Goal: Task Accomplishment & Management: Complete application form

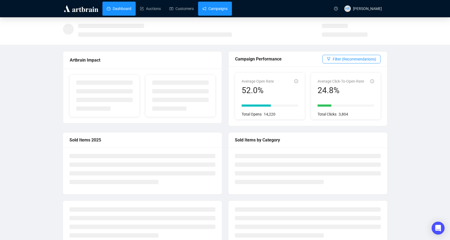
click at [210, 8] on link "Campaigns" at bounding box center [214, 9] width 25 height 14
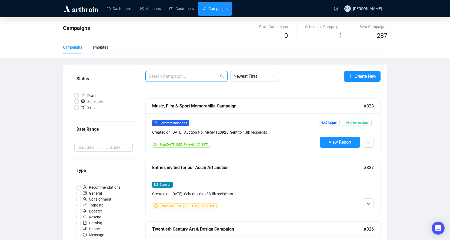
click at [179, 77] on input "text" at bounding box center [184, 76] width 70 height 6
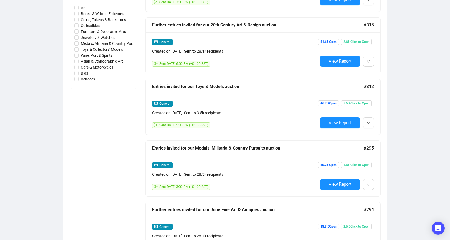
scroll to position [270, 0]
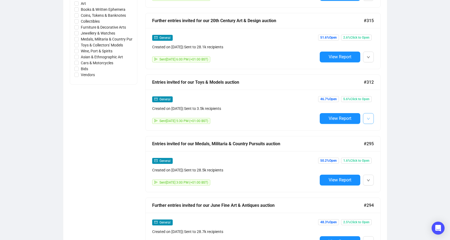
type input "invit"
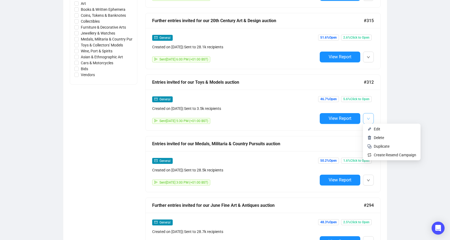
click at [368, 118] on icon "down" at bounding box center [367, 119] width 3 height 2
click at [372, 144] on li "Duplicate" at bounding box center [391, 146] width 55 height 9
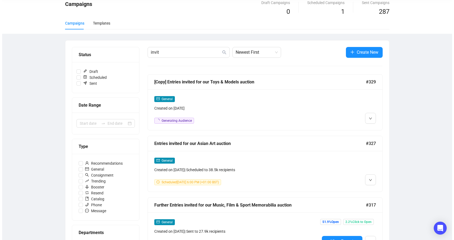
scroll to position [0, 0]
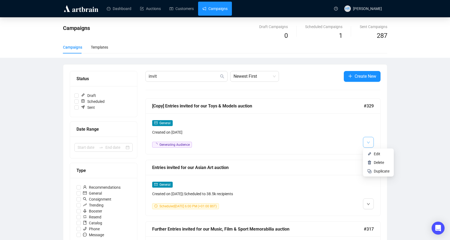
click at [368, 143] on icon "down" at bounding box center [367, 142] width 3 height 2
click at [368, 154] on img at bounding box center [369, 154] width 4 height 4
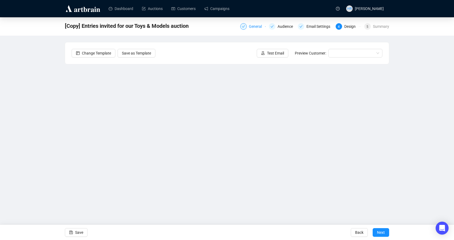
click at [242, 25] on icon "check" at bounding box center [243, 26] width 3 height 3
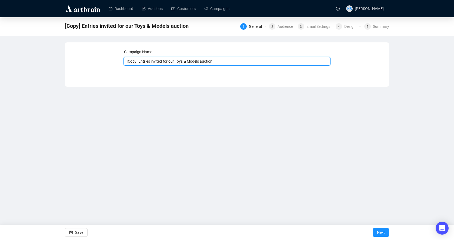
drag, startPoint x: 139, startPoint y: 61, endPoint x: 65, endPoint y: 69, distance: 74.2
click at [45, 66] on div "[Copy] Entries invited for our Toys & Models auction 1 General 2 Audience 3 Ema…" at bounding box center [227, 52] width 454 height 70
type input "Entries invited for our Toys & Models auction"
click at [383, 231] on span "Next" at bounding box center [381, 232] width 8 height 15
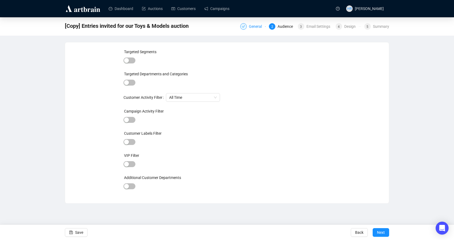
click at [383, 231] on span "Next" at bounding box center [381, 232] width 8 height 15
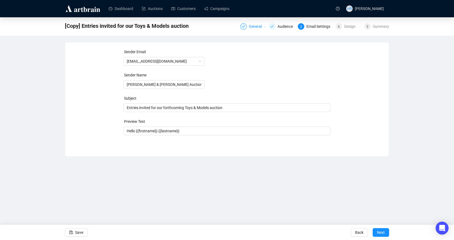
click at [383, 231] on span "Next" at bounding box center [381, 232] width 8 height 15
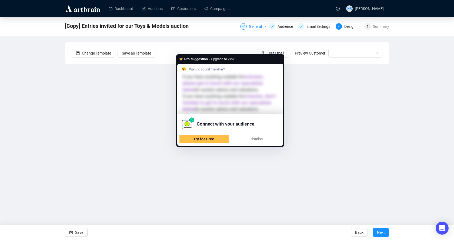
drag, startPoint x: 197, startPoint y: 156, endPoint x: 185, endPoint y: 141, distance: 19.0
click at [186, 134] on div "Connect with your audience." at bounding box center [230, 124] width 102 height 21
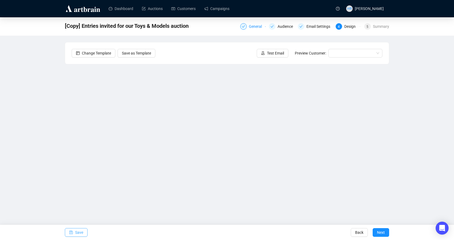
click at [71, 233] on icon "save" at bounding box center [71, 233] width 4 height 4
click at [71, 231] on icon "save" at bounding box center [71, 233] width 4 height 4
click at [80, 230] on span "Save" at bounding box center [79, 232] width 8 height 15
click at [75, 231] on button "Save" at bounding box center [76, 232] width 23 height 9
click at [267, 53] on button "Test Email" at bounding box center [273, 53] width 32 height 9
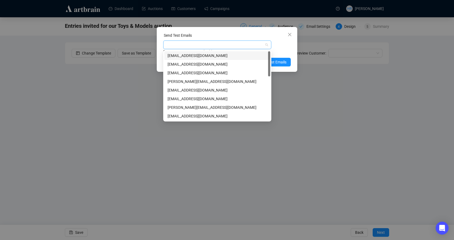
click at [203, 45] on div at bounding box center [214, 45] width 100 height 8
click at [179, 61] on div "[EMAIL_ADDRESS][DOMAIN_NAME]" at bounding box center [217, 64] width 106 height 9
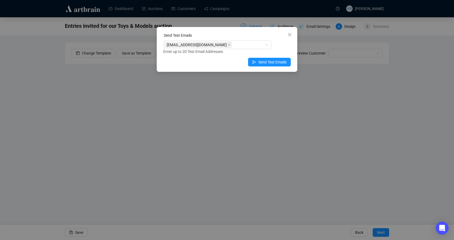
click at [285, 45] on div "[EMAIL_ADDRESS][DOMAIN_NAME] Enter up to 20 Test Email Addresses" at bounding box center [226, 48] width 127 height 14
click at [272, 61] on span "Send Test Emails" at bounding box center [272, 62] width 28 height 6
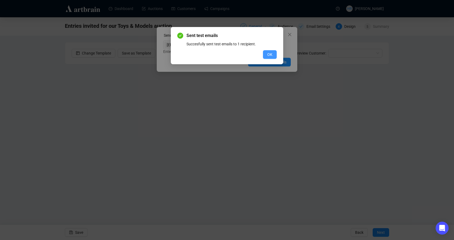
click at [266, 54] on button "OK" at bounding box center [270, 54] width 14 height 9
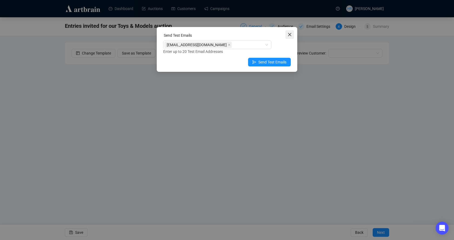
click at [287, 32] on button "Close" at bounding box center [289, 34] width 9 height 9
